Goal: Transaction & Acquisition: Purchase product/service

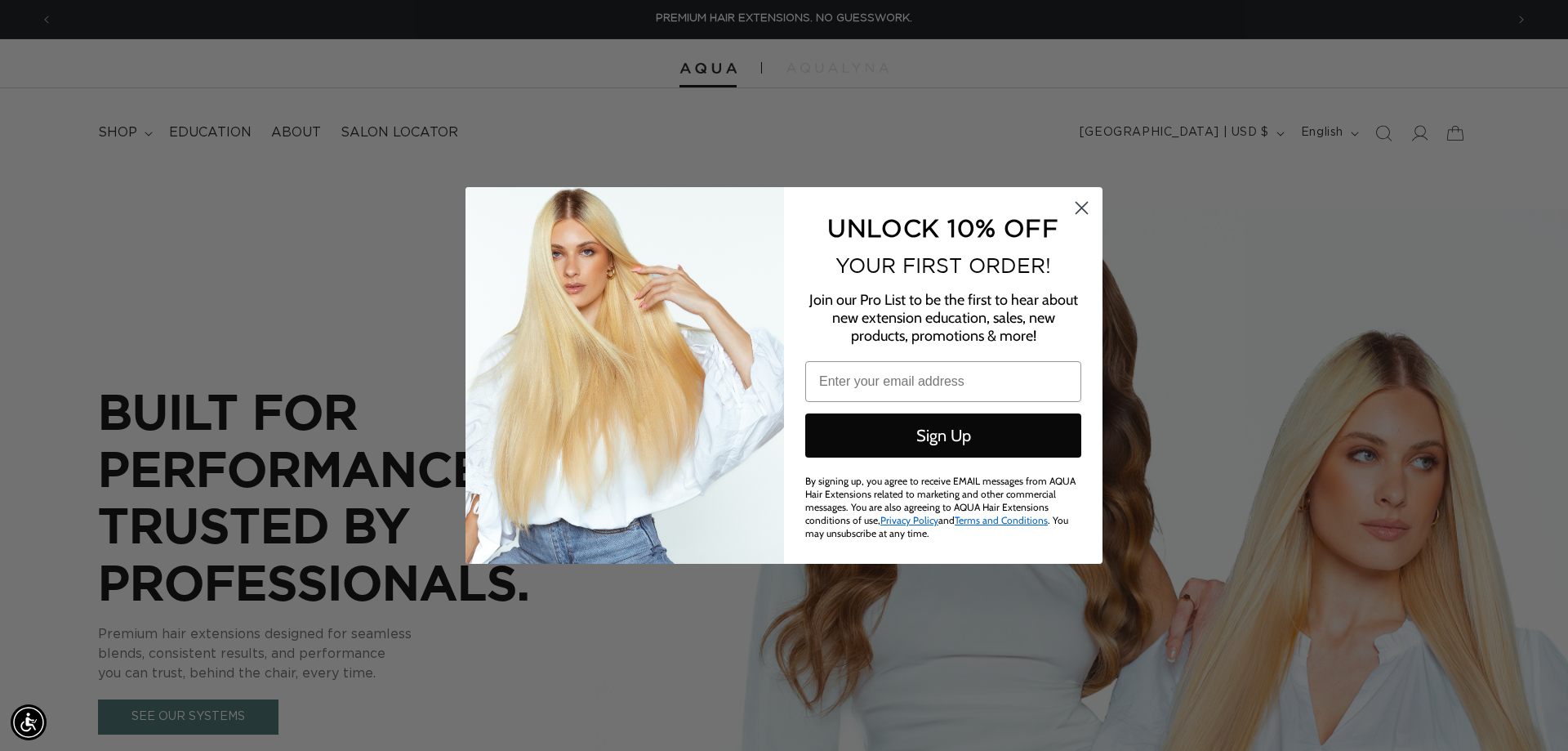
click at [1079, 206] on icon "Close dialog" at bounding box center [1082, 208] width 11 height 11
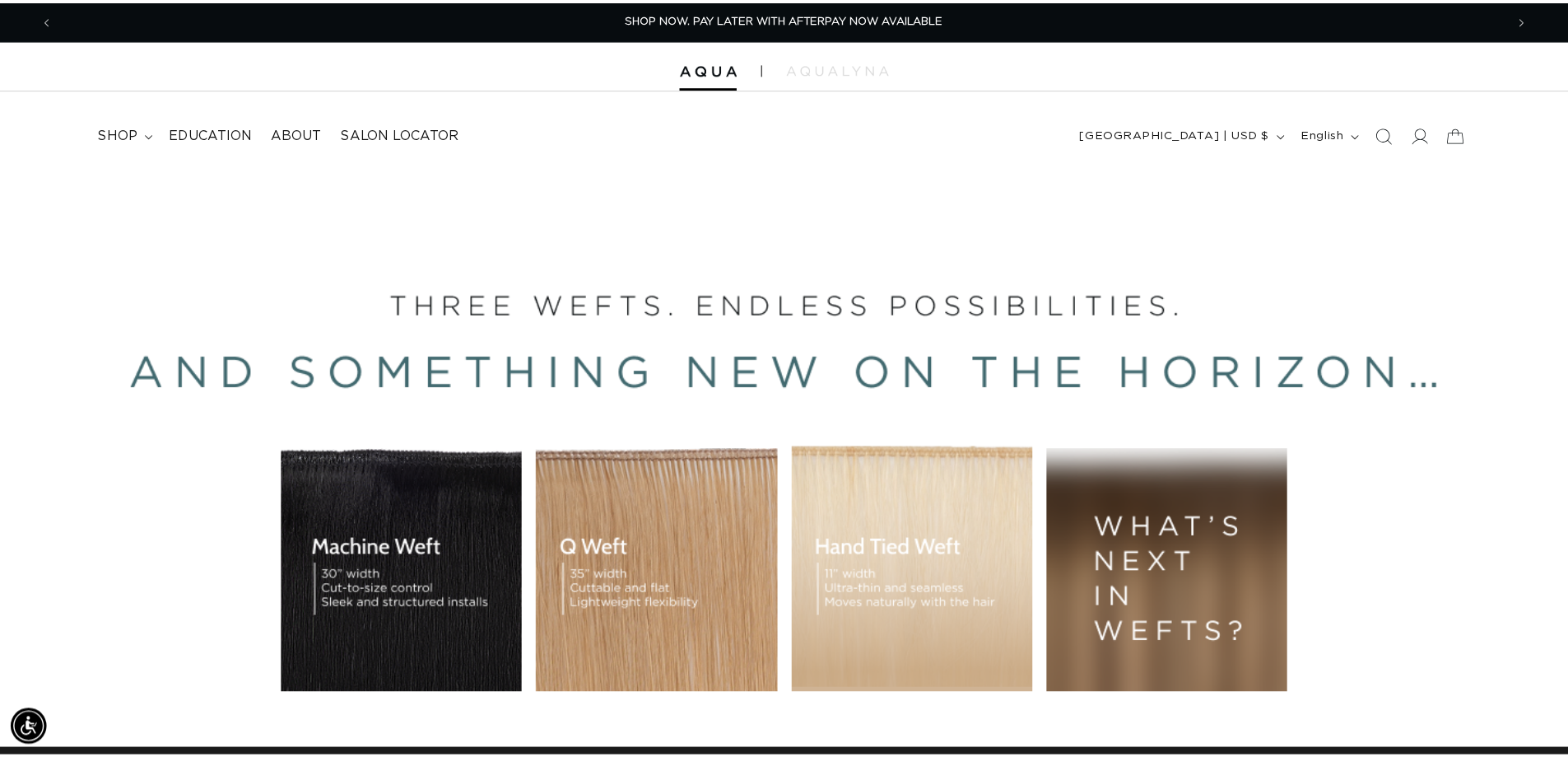
scroll to position [0, 1451]
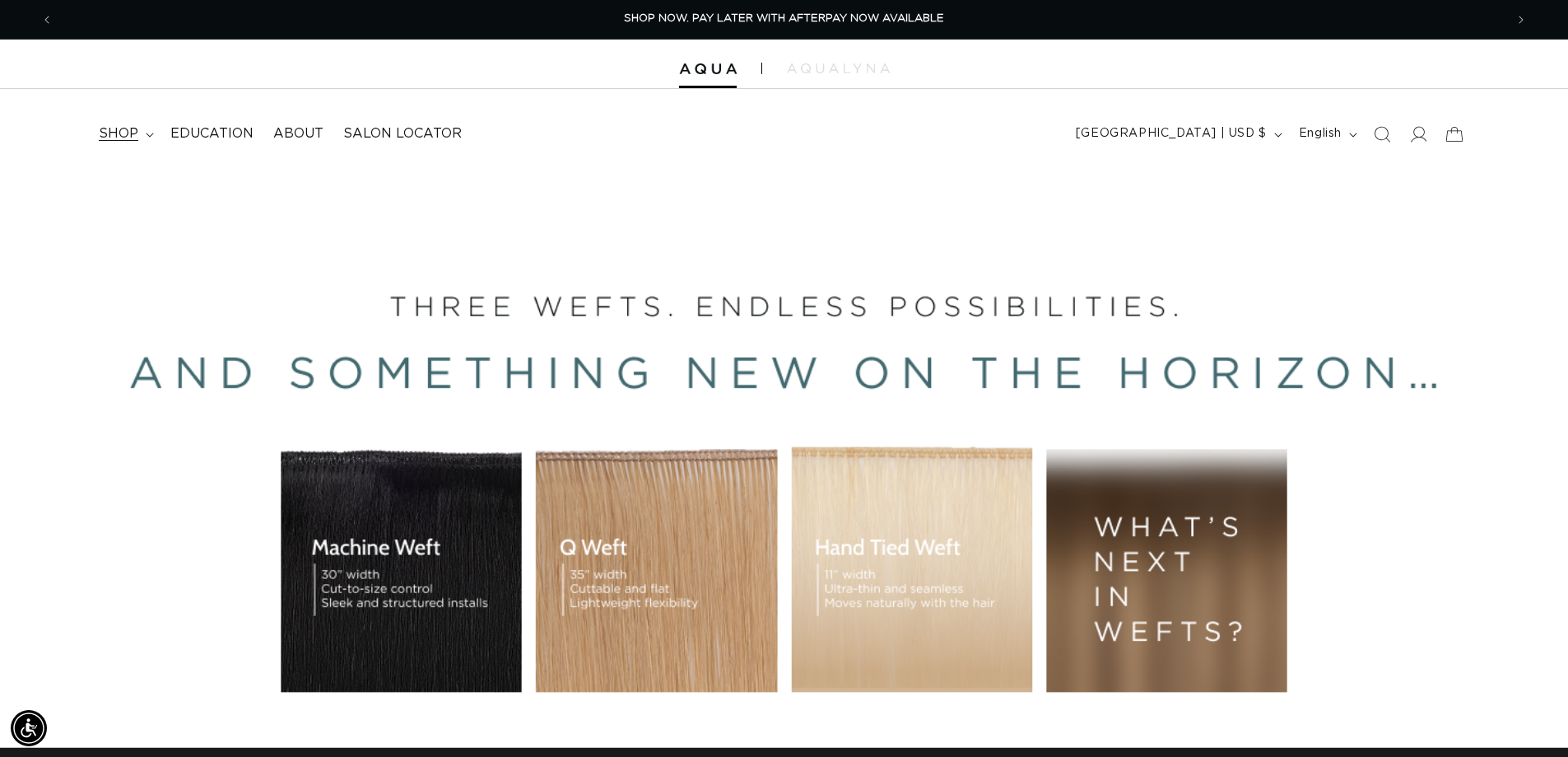
click at [122, 137] on span "shop" at bounding box center [118, 133] width 40 height 17
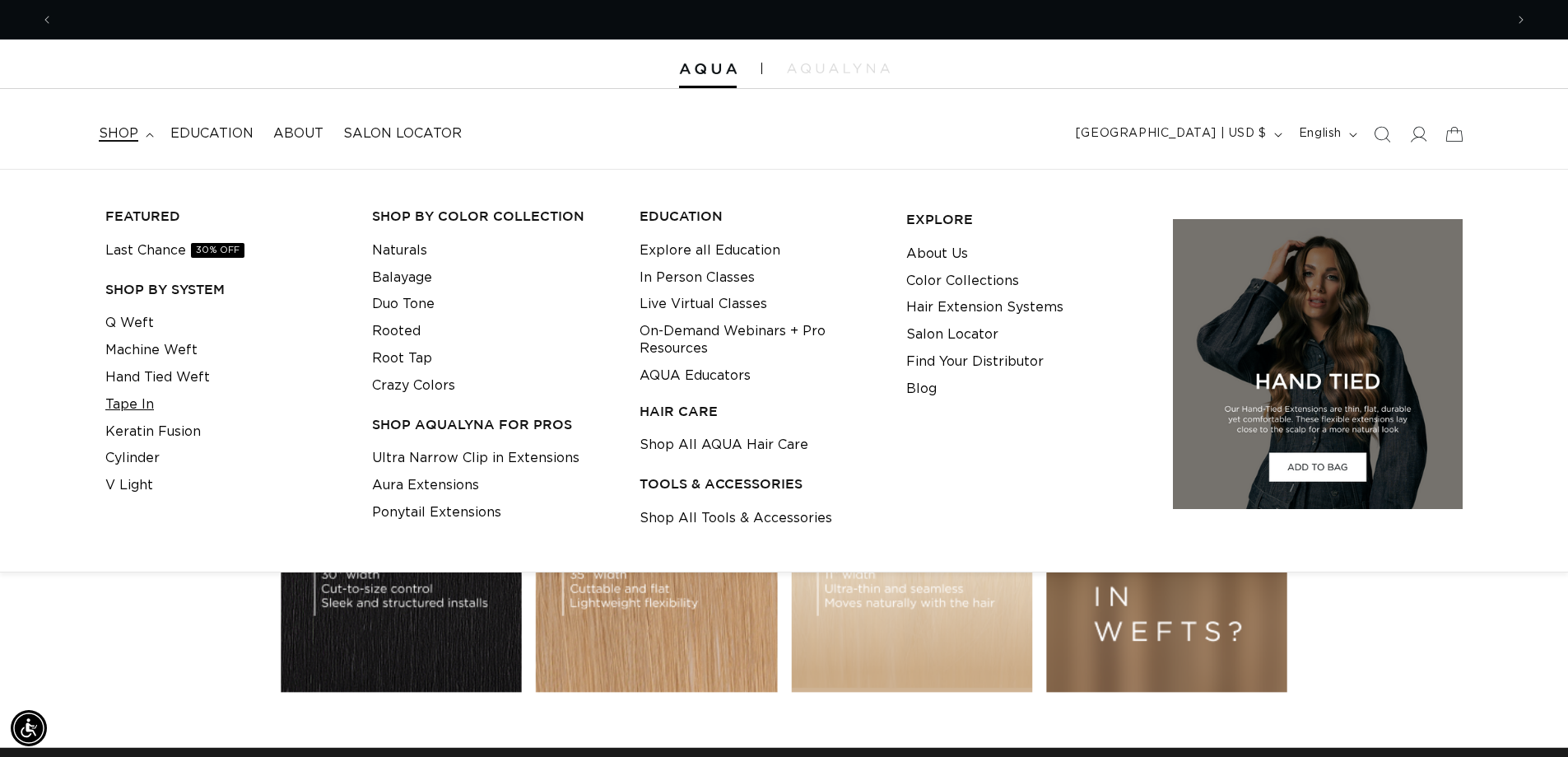
click at [123, 403] on link "Tape In" at bounding box center [129, 405] width 49 height 27
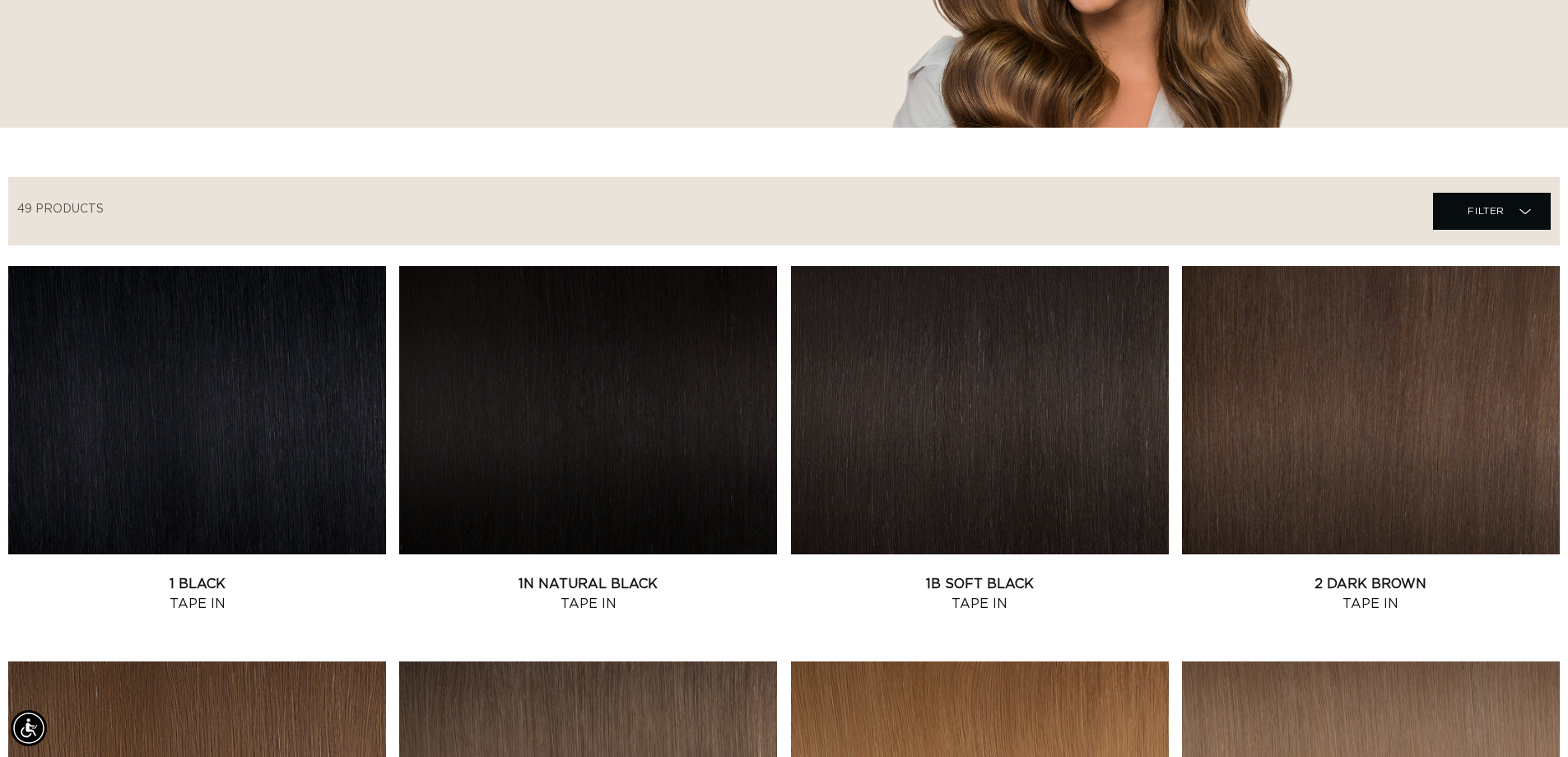
scroll to position [0, 2902]
click at [604, 574] on link "1N Natural Black Tape In" at bounding box center [588, 594] width 378 height 40
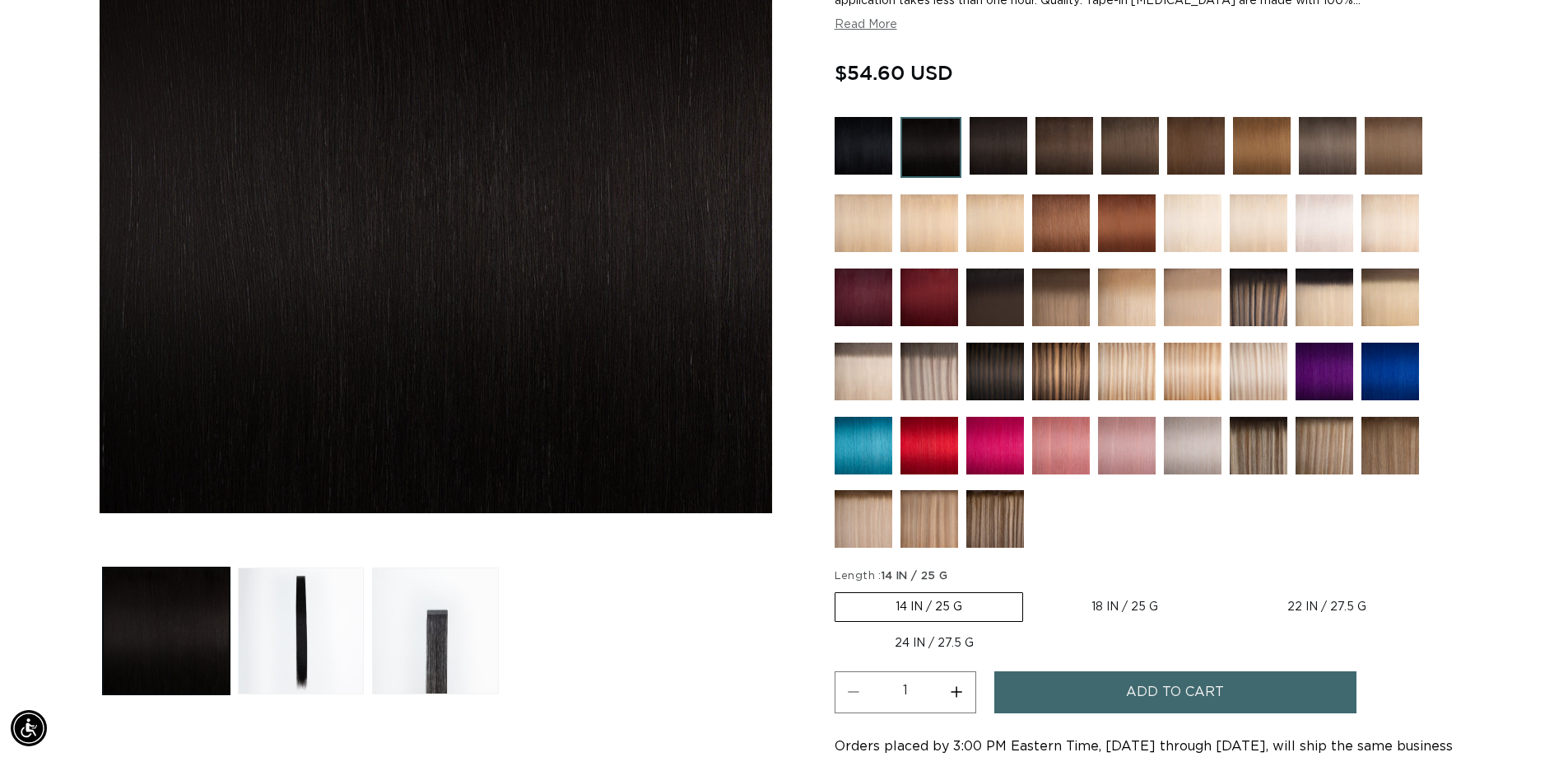
scroll to position [412, 0]
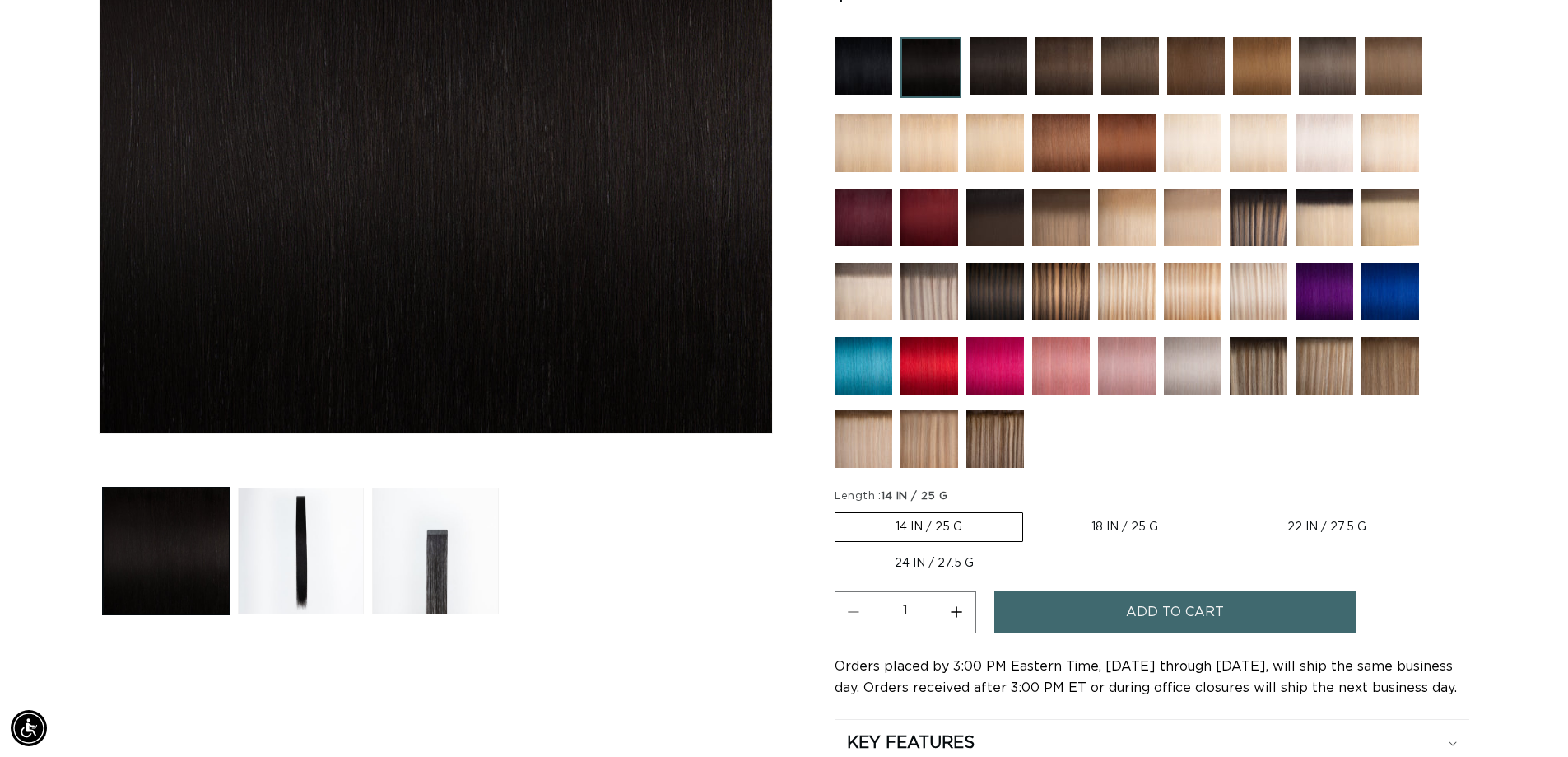
click at [970, 531] on label "14 IN / 25 G Variant sold out or unavailable" at bounding box center [929, 527] width 189 height 30
click at [839, 510] on input "14 IN / 25 G Variant sold out or unavailable" at bounding box center [839, 509] width 1 height 1
click at [1109, 611] on button "Add to cart" at bounding box center [1175, 612] width 362 height 42
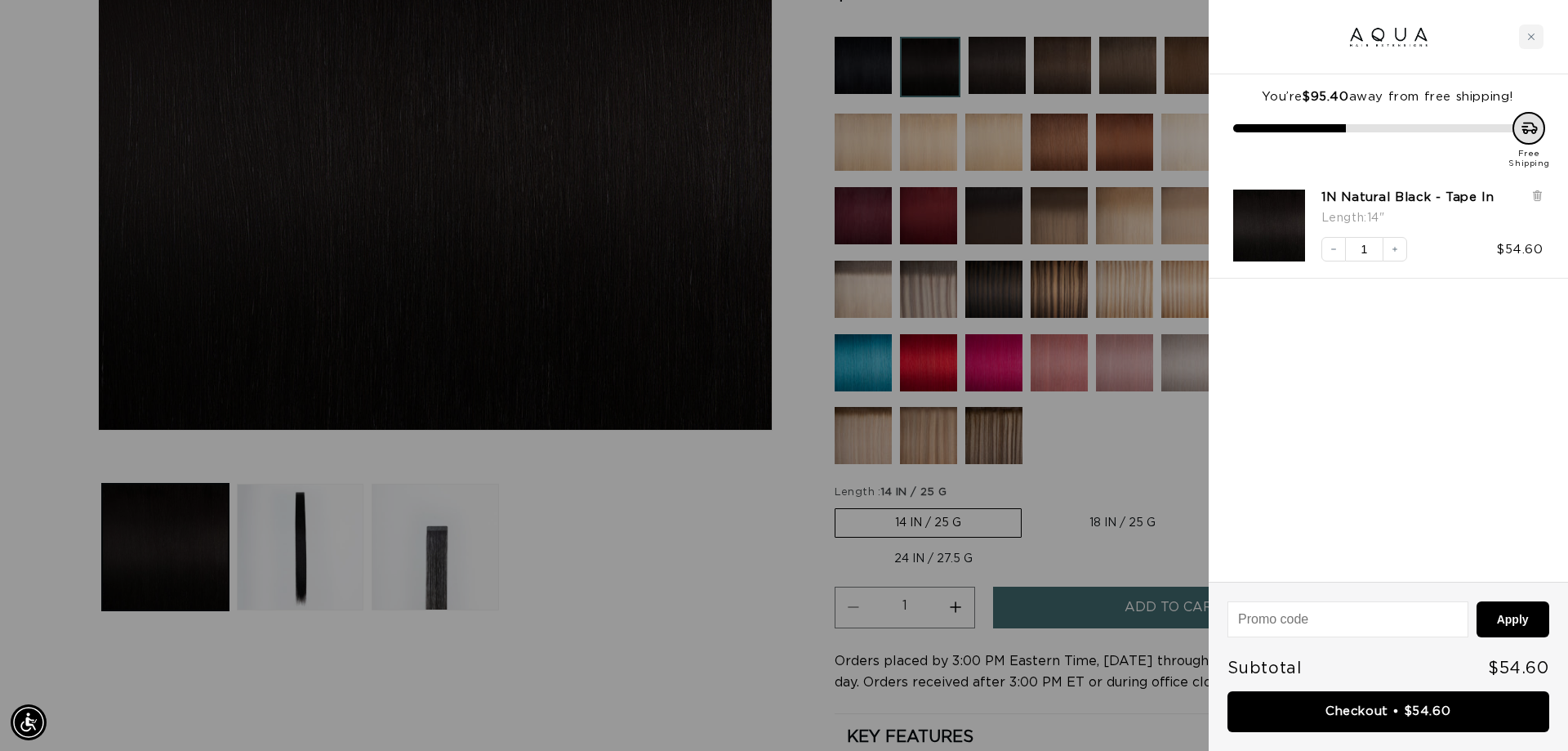
scroll to position [0, 2904]
click at [1291, 713] on link "Checkout • $54.60" at bounding box center [1388, 712] width 322 height 42
